Goal: Find specific page/section: Find specific page/section

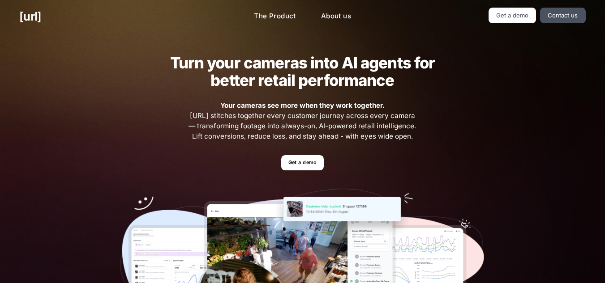
scroll to position [134, 0]
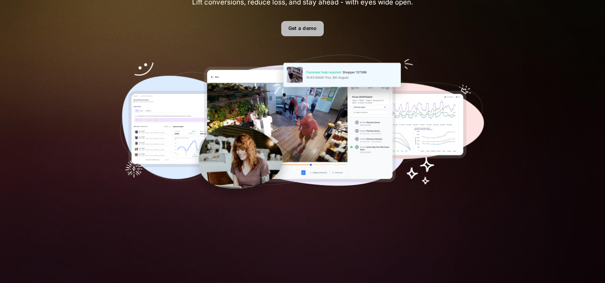
click at [309, 29] on link "Get a demo" at bounding box center [302, 29] width 43 height 16
